Goal: Task Accomplishment & Management: Manage account settings

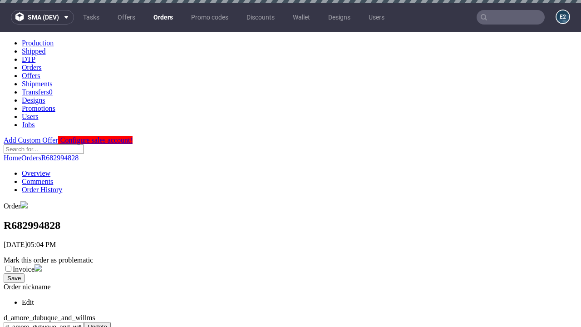
scroll to position [380, 0]
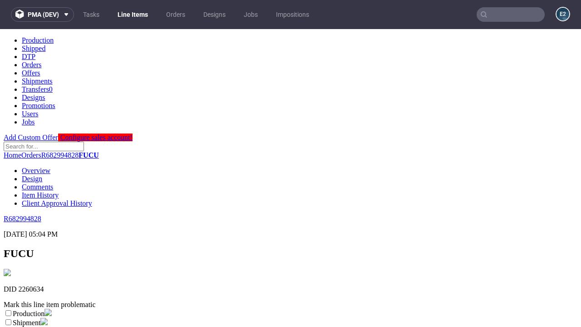
scroll to position [160, 0]
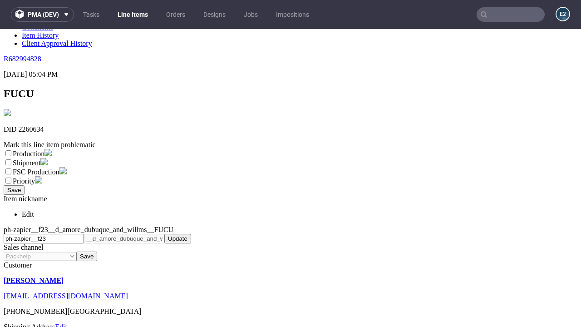
select select "dtp_ca_needed"
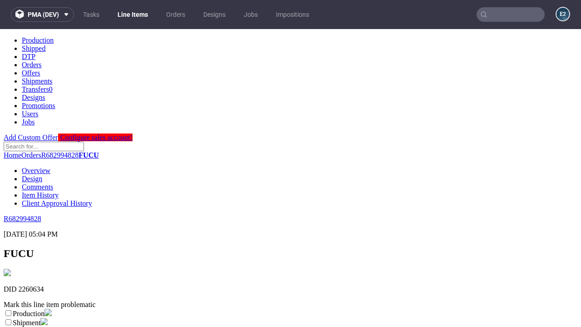
scroll to position [0, 0]
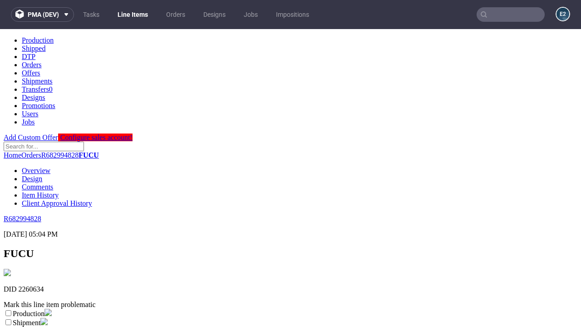
checkbox input "true"
